Goal: Find specific page/section: Find specific page/section

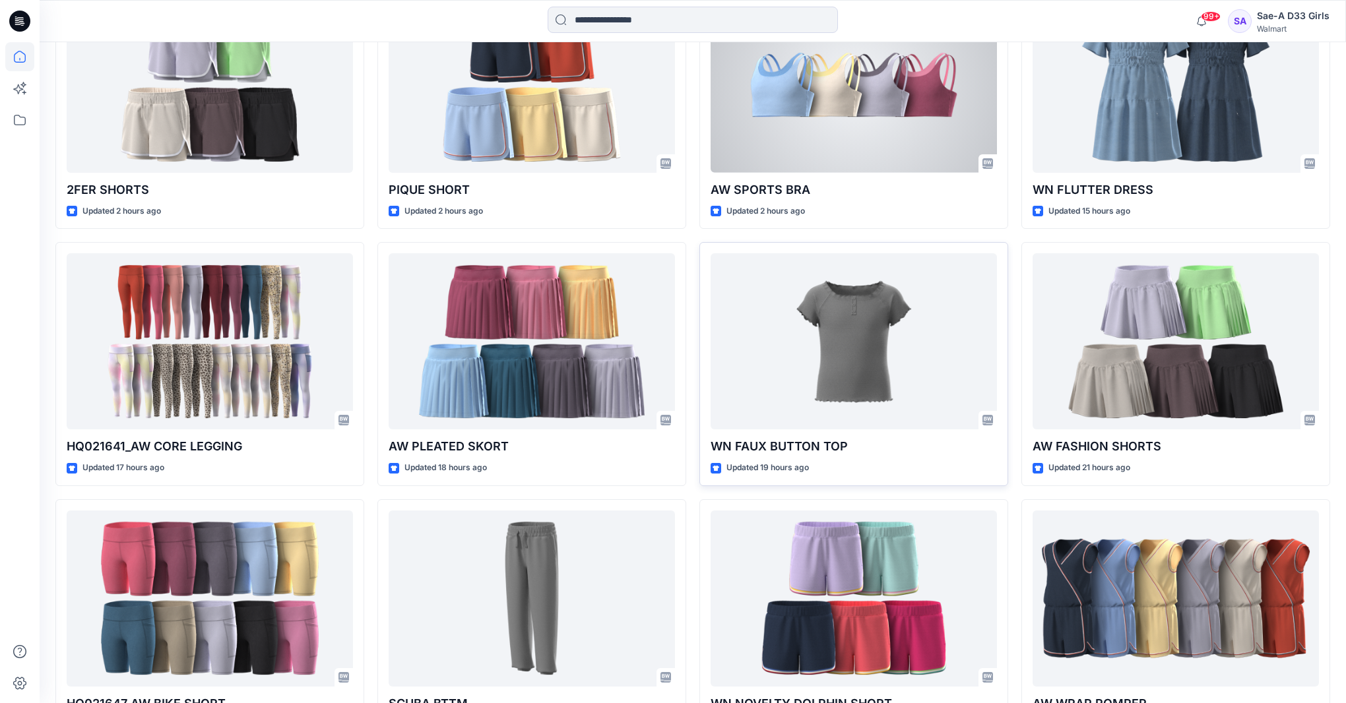
scroll to position [495, 0]
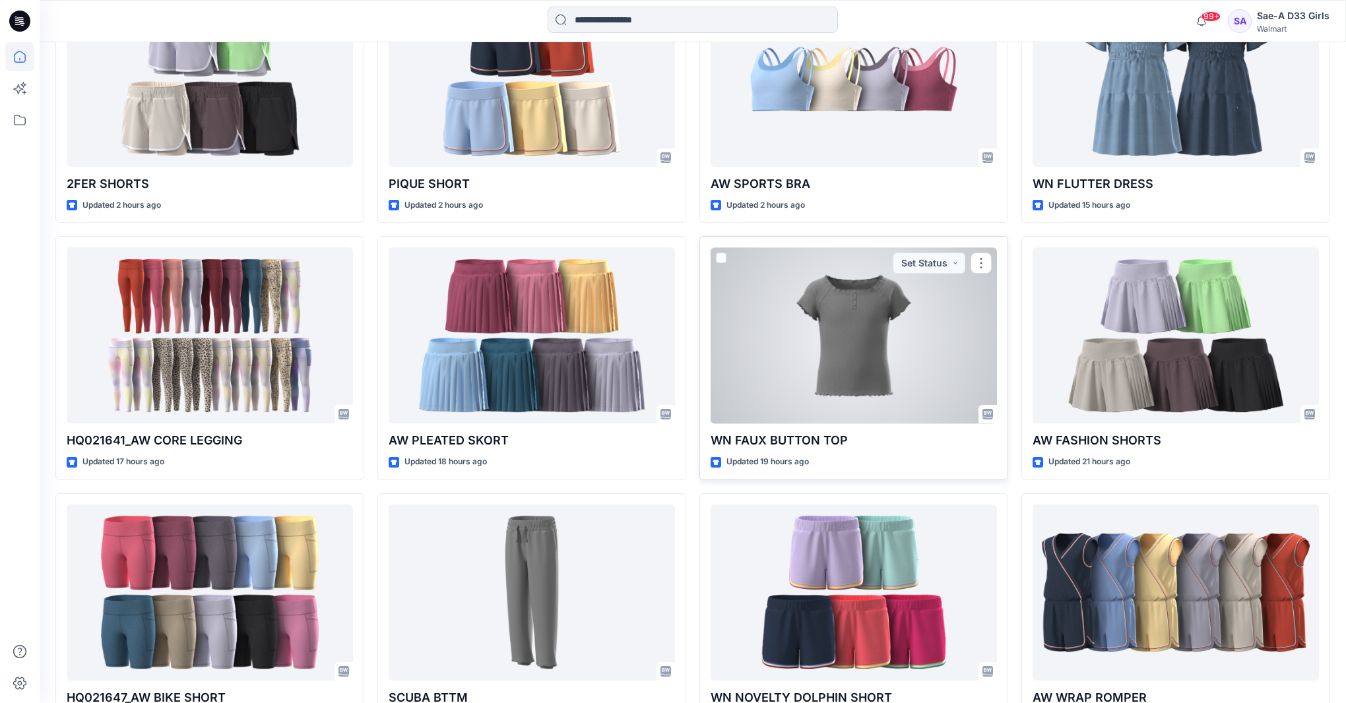
click at [865, 371] on div at bounding box center [854, 335] width 286 height 176
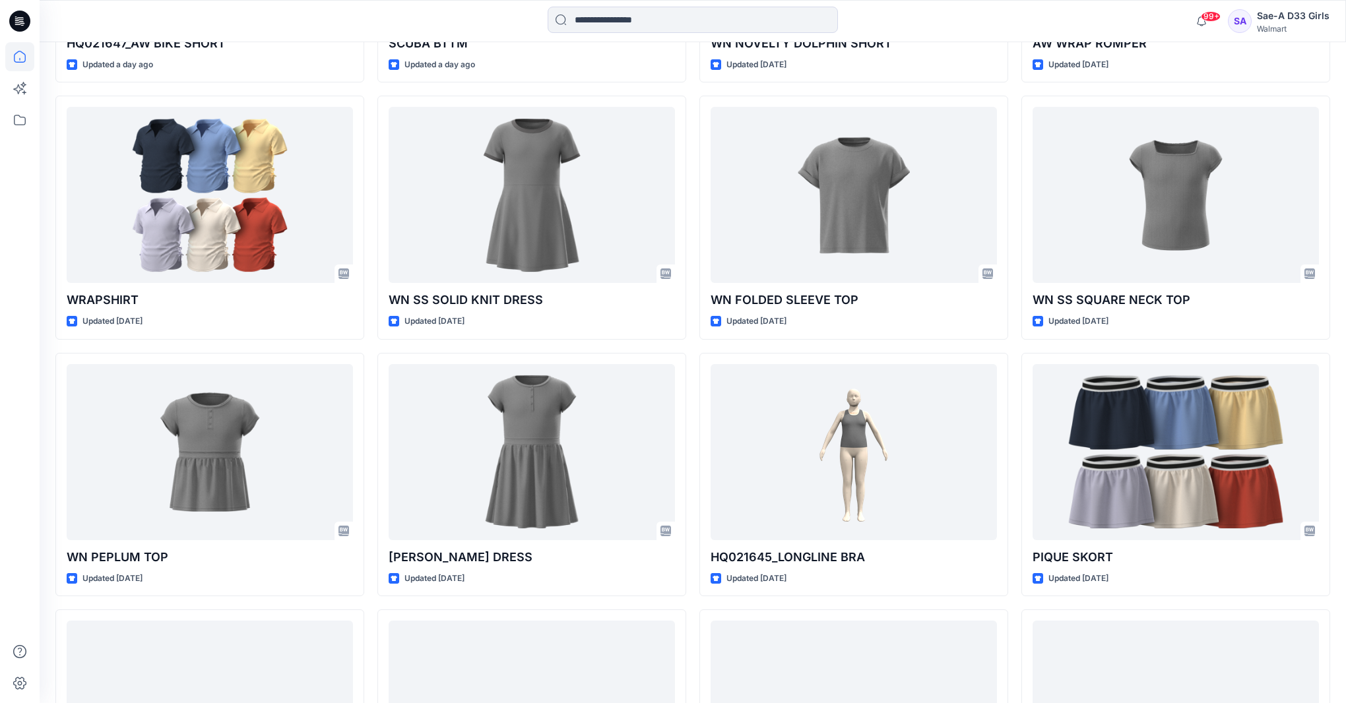
scroll to position [1145, 0]
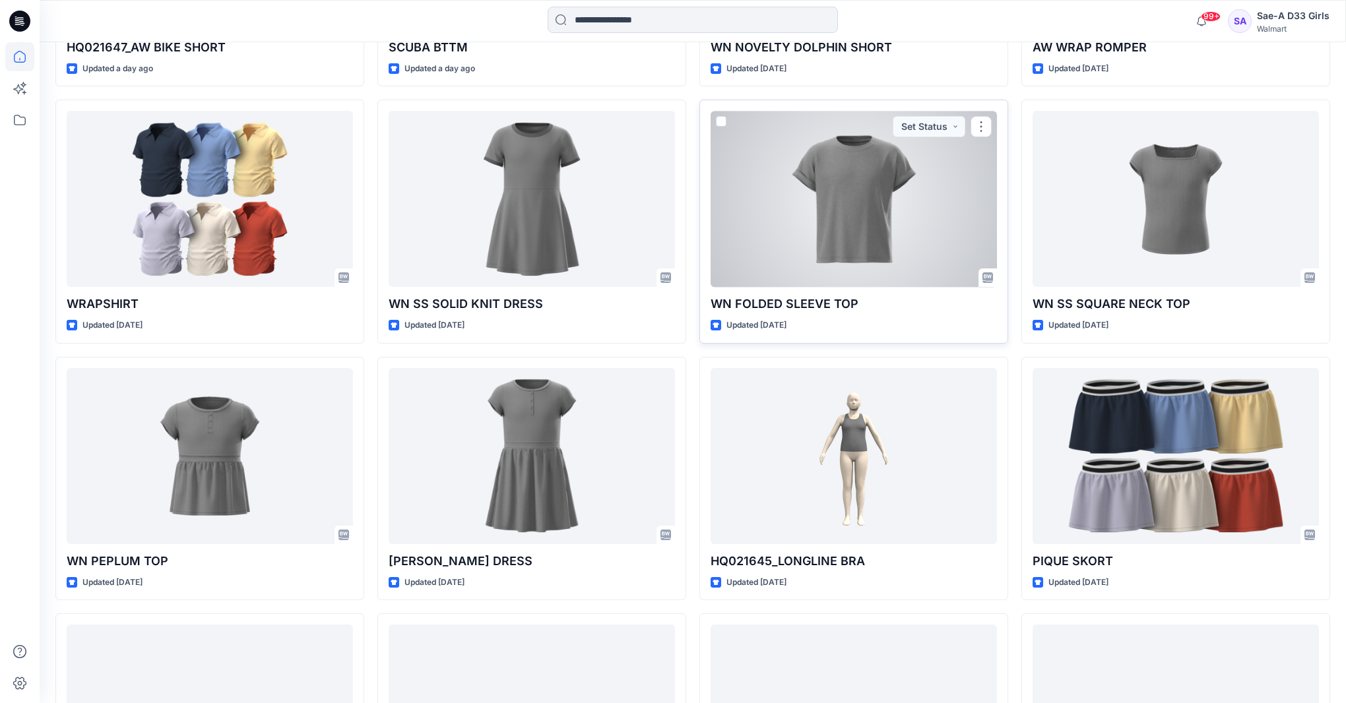
click at [898, 226] on div at bounding box center [854, 199] width 286 height 176
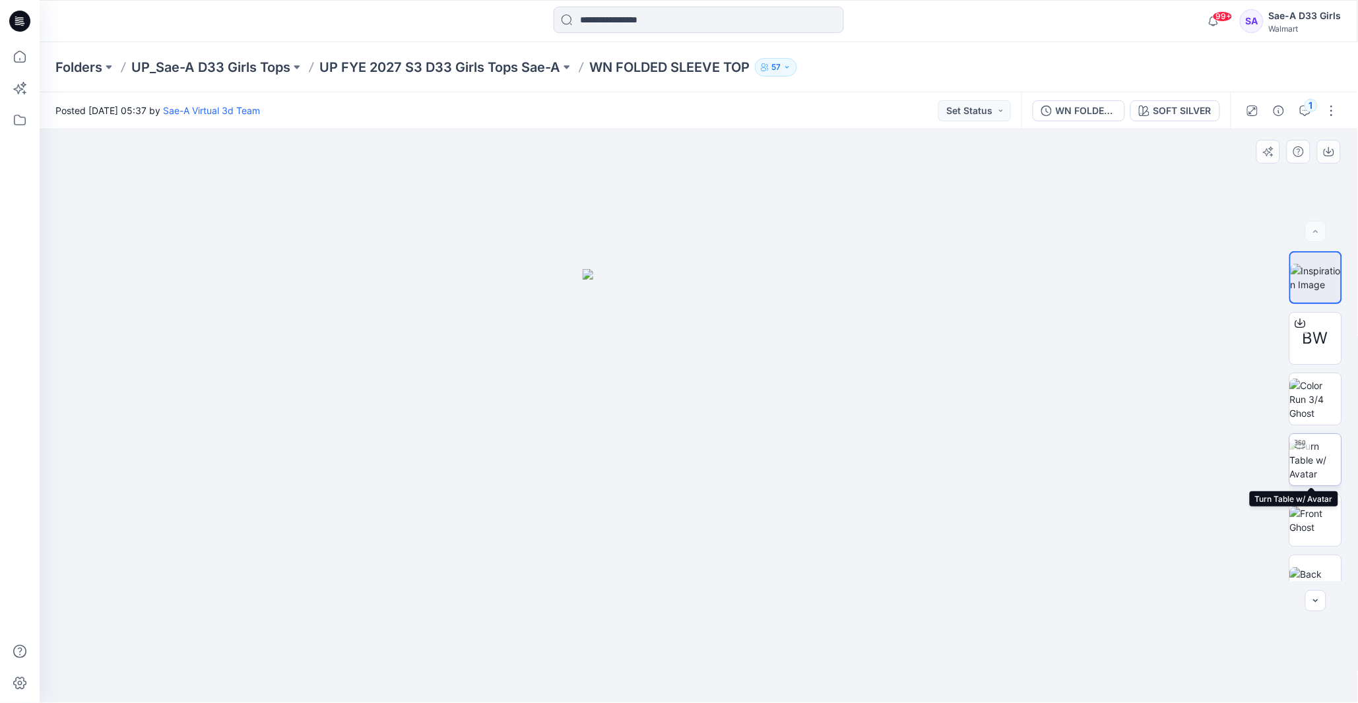
click at [1236, 460] on img at bounding box center [1315, 460] width 51 height 42
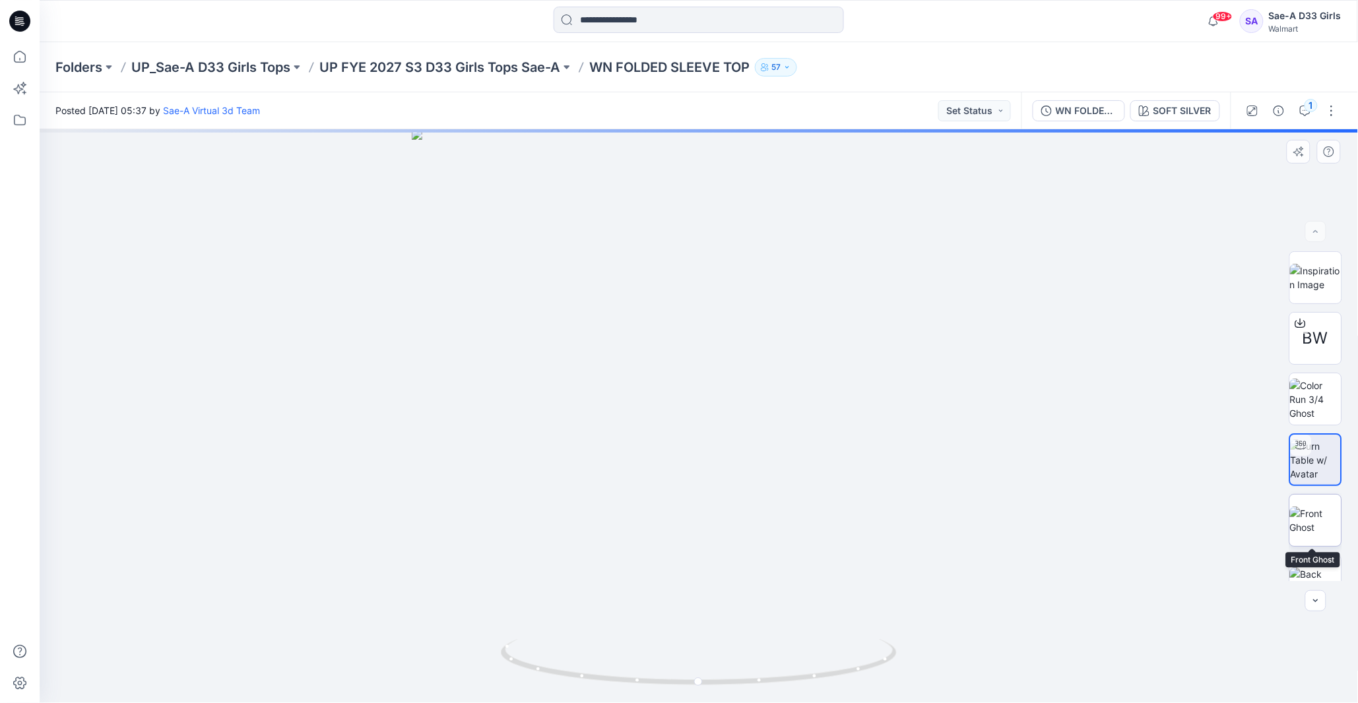
click at [1236, 525] on img at bounding box center [1315, 521] width 51 height 28
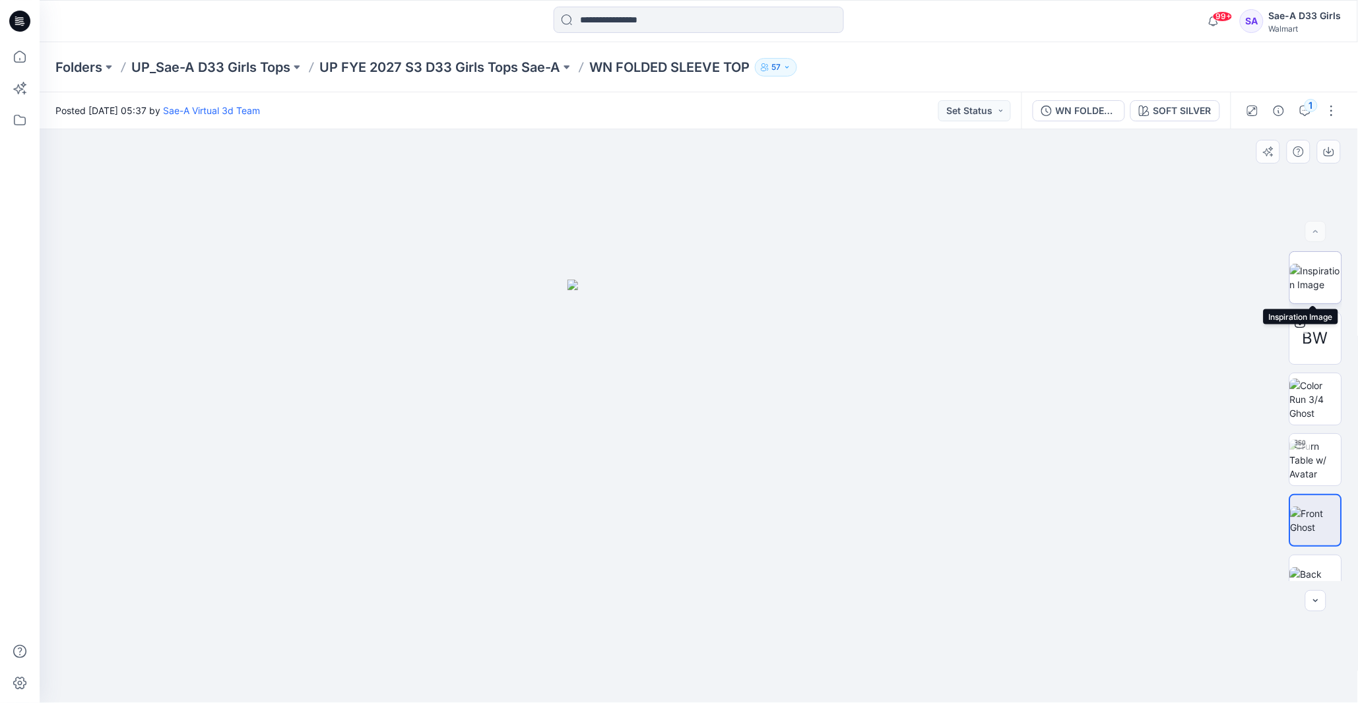
click at [1236, 275] on img at bounding box center [1315, 278] width 51 height 28
click at [1236, 380] on img at bounding box center [1315, 400] width 51 height 42
click at [1236, 461] on img at bounding box center [1315, 460] width 51 height 42
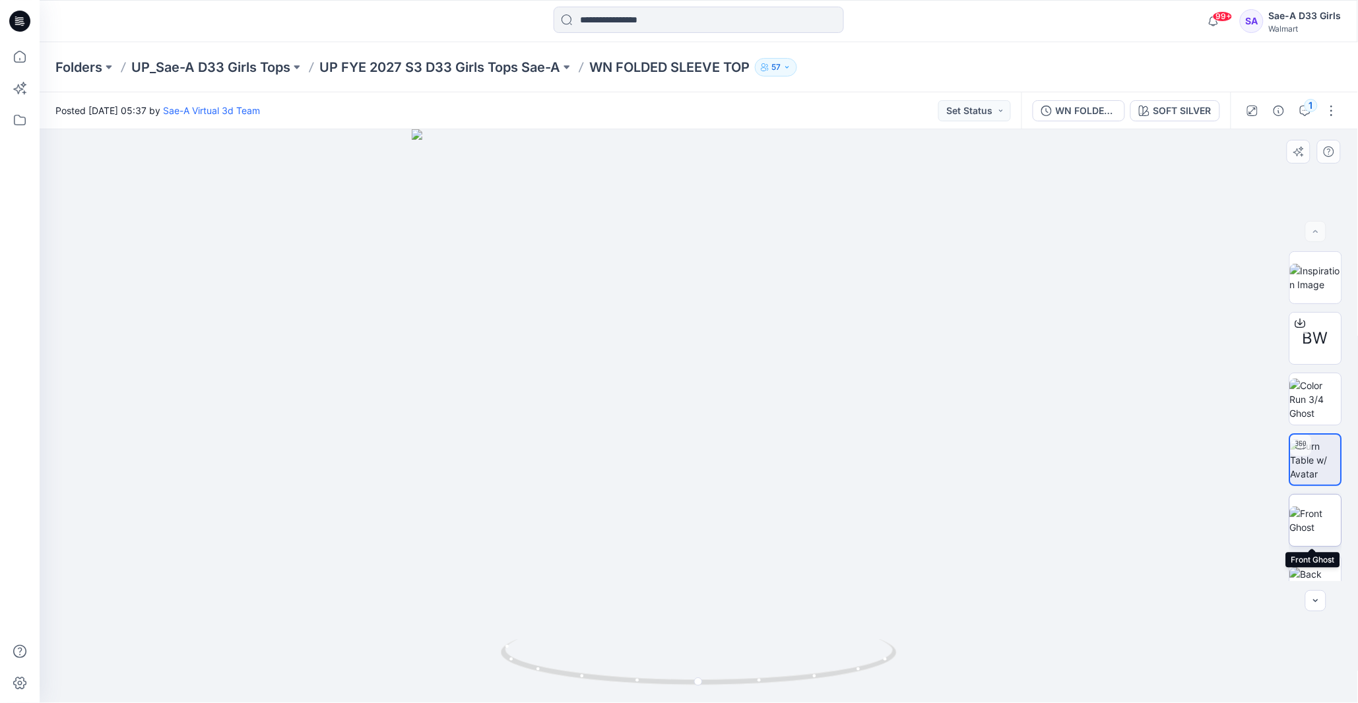
click at [1236, 516] on img at bounding box center [1315, 521] width 51 height 28
click at [1236, 402] on img at bounding box center [1315, 400] width 51 height 42
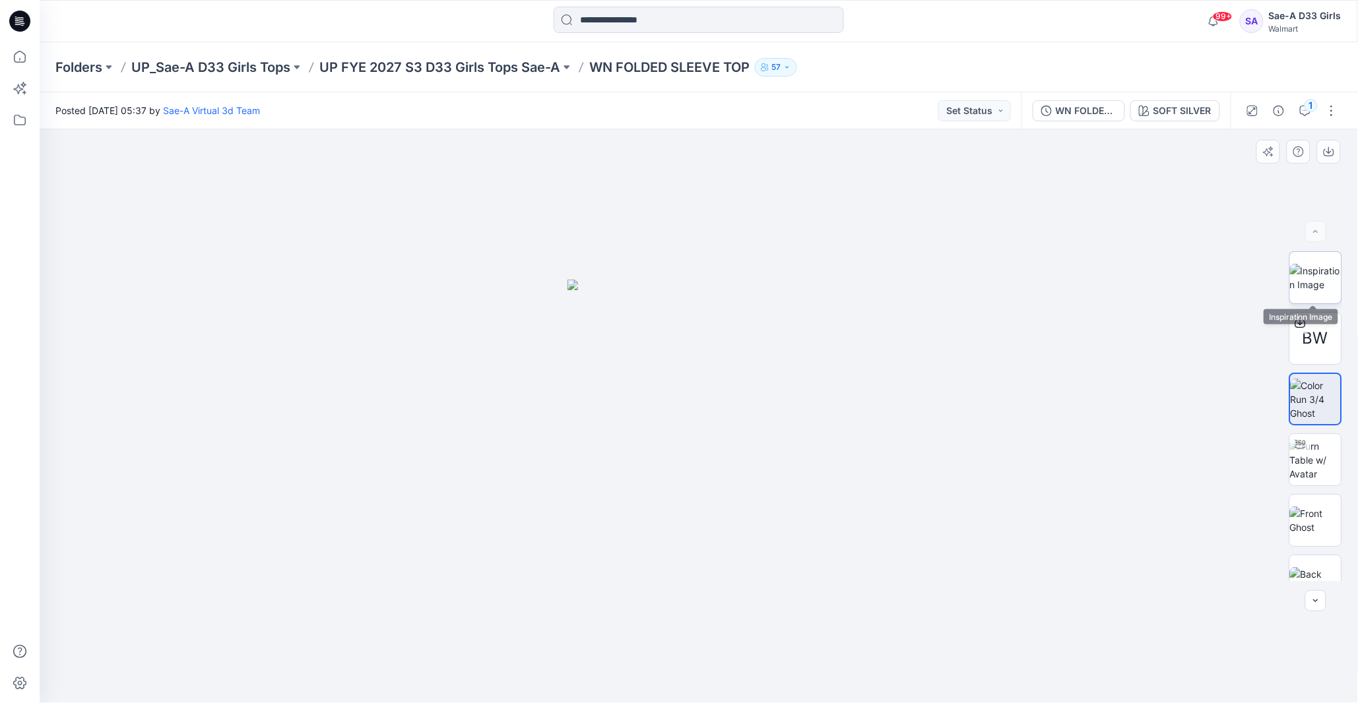
click at [1236, 284] on img at bounding box center [1315, 278] width 51 height 28
click at [505, 58] on p "UP FYE 2027 S3 D33 Girls Tops Sae-A" at bounding box center [439, 67] width 241 height 18
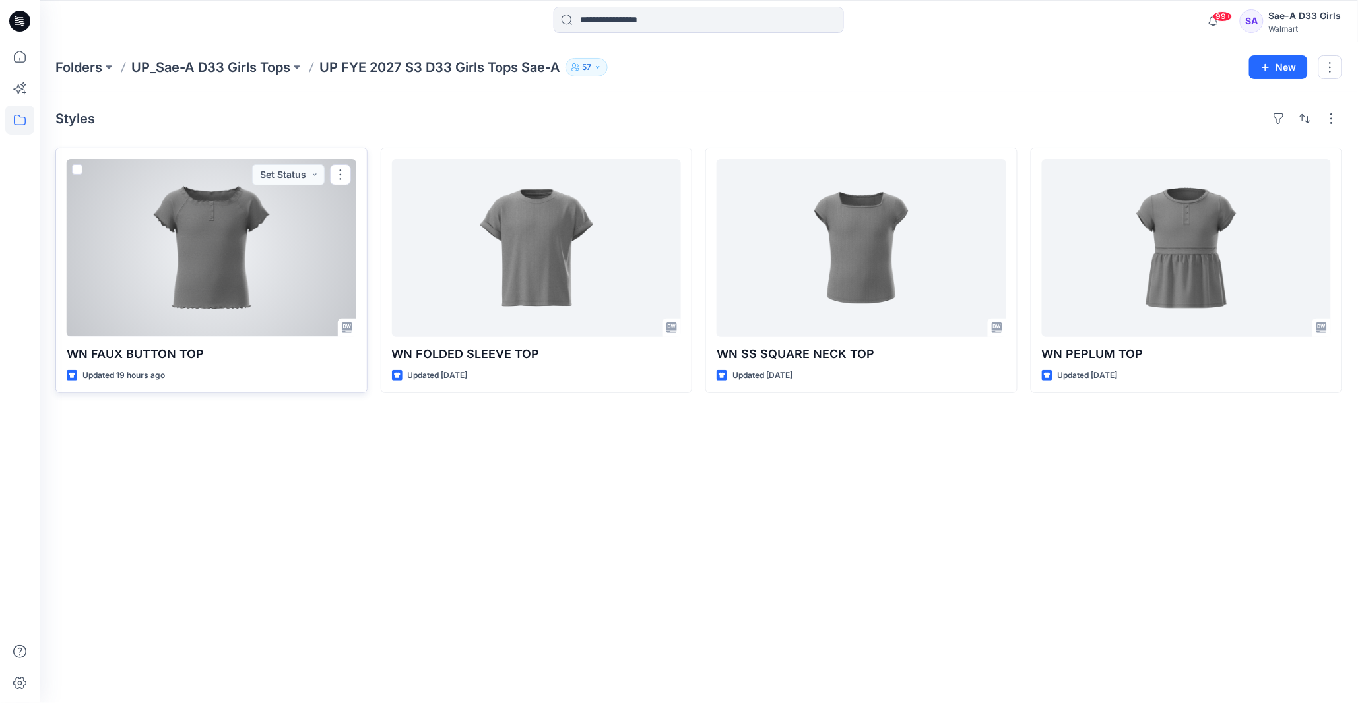
click at [256, 289] on div at bounding box center [212, 248] width 290 height 178
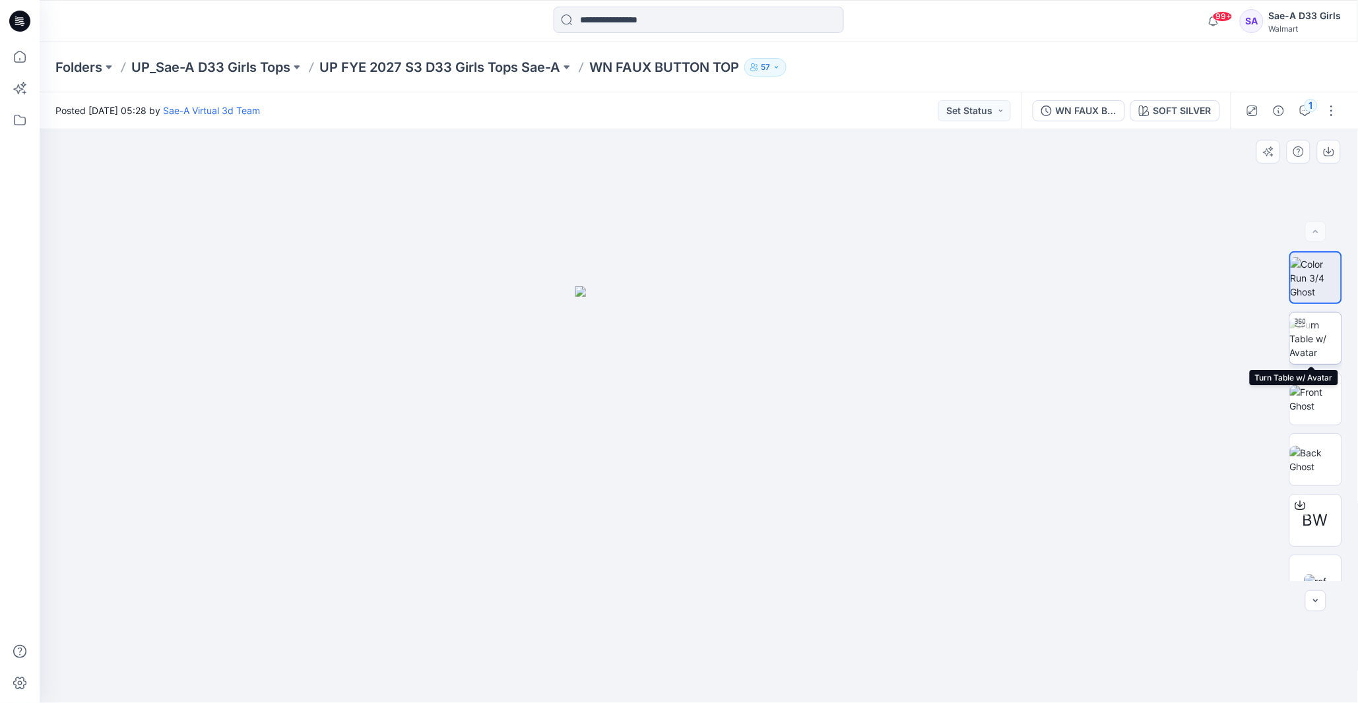
click at [1236, 346] on img at bounding box center [1315, 339] width 51 height 42
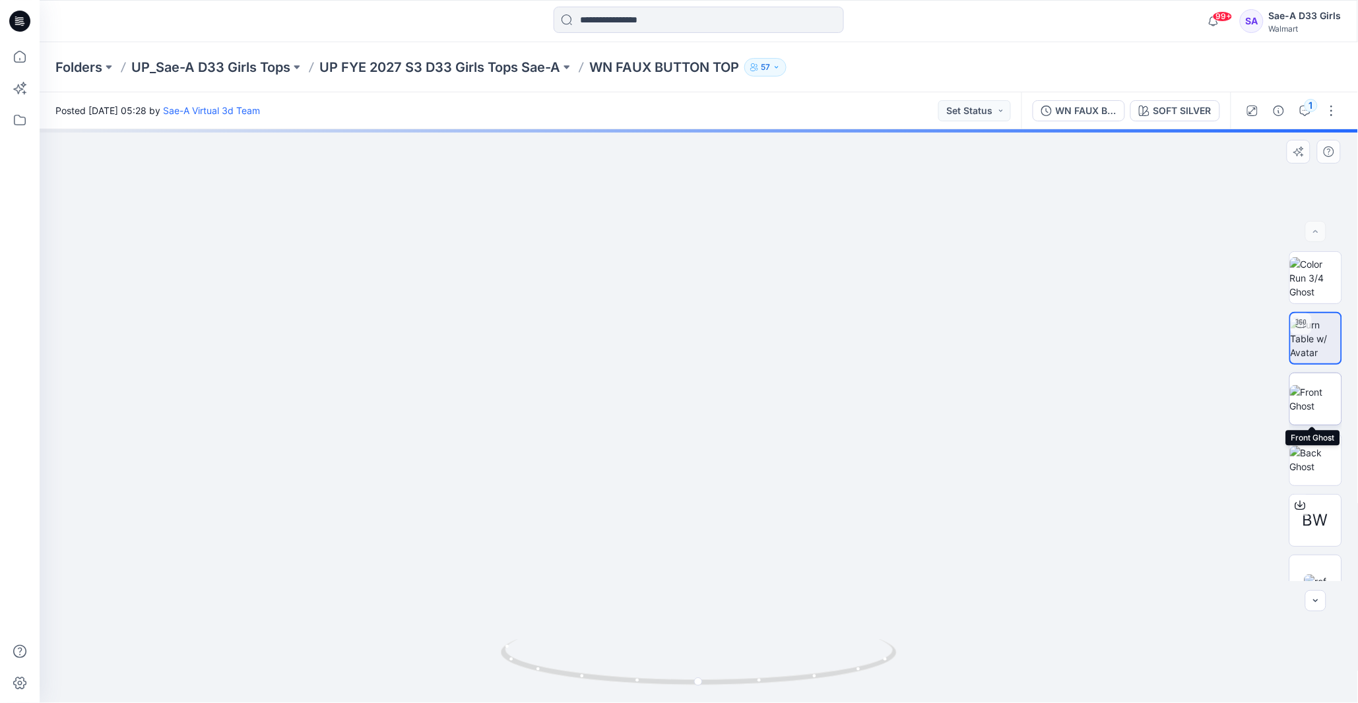
click at [1236, 404] on img at bounding box center [1315, 399] width 51 height 28
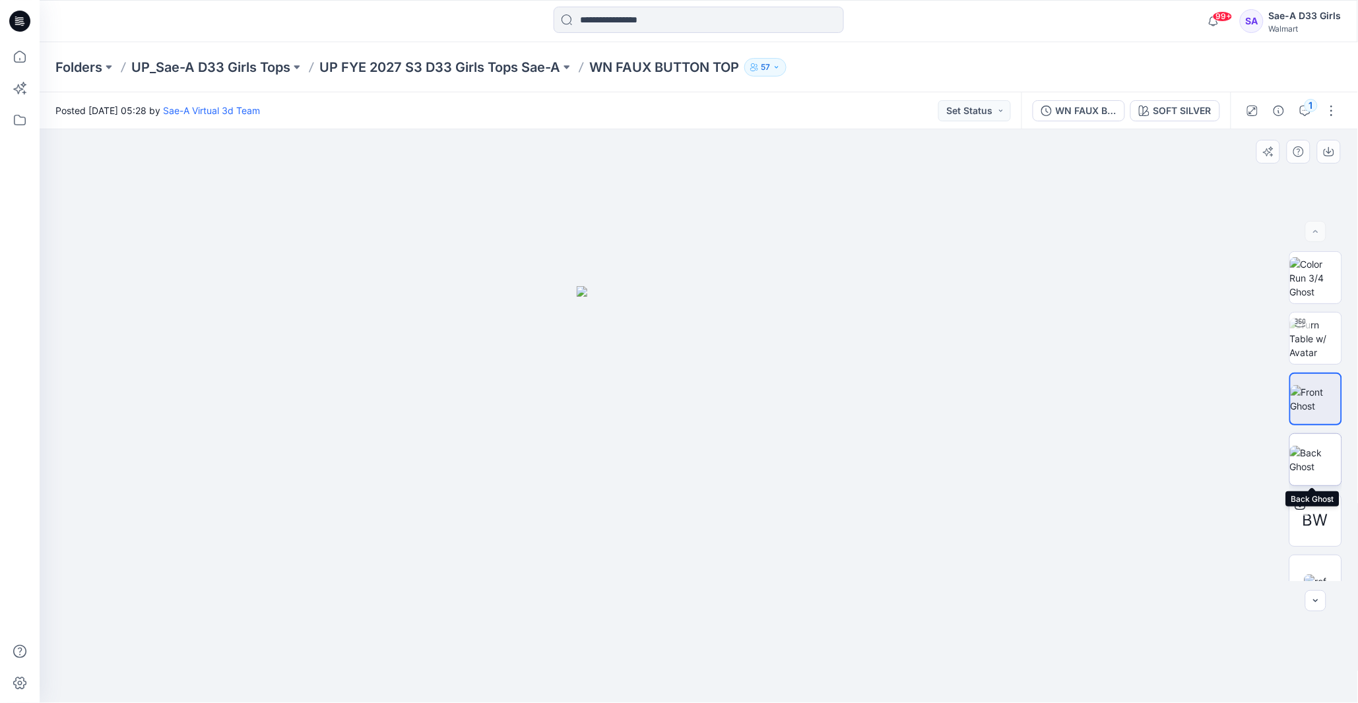
click at [1236, 450] on img at bounding box center [1315, 460] width 51 height 28
click at [535, 74] on p "UP FYE 2027 S3 D33 Girls Tops Sae-A" at bounding box center [439, 67] width 241 height 18
